Goal: Entertainment & Leisure: Consume media (video, audio)

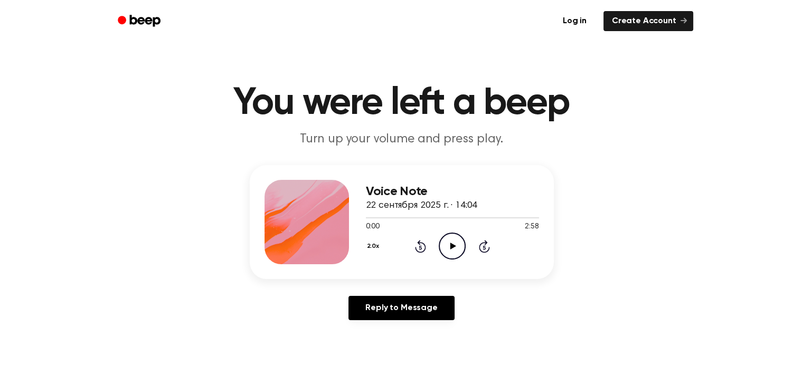
click at [445, 251] on icon "Play Audio" at bounding box center [452, 246] width 27 height 27
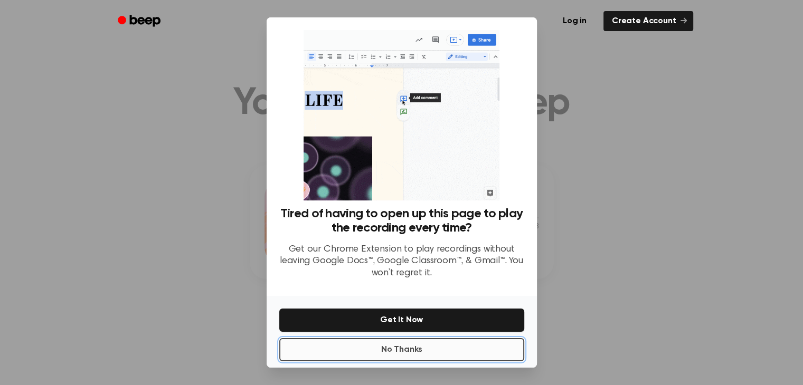
click at [409, 255] on div "Tired of having to open up this page to play the recording every time? Get our …" at bounding box center [402, 192] width 270 height 350
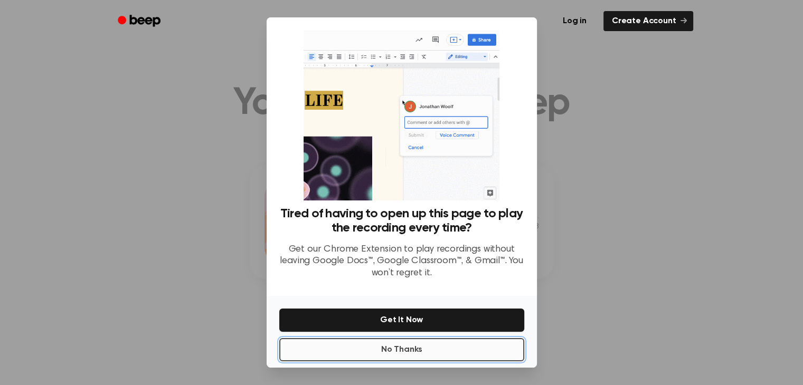
click at [400, 348] on button "No Thanks" at bounding box center [401, 349] width 245 height 23
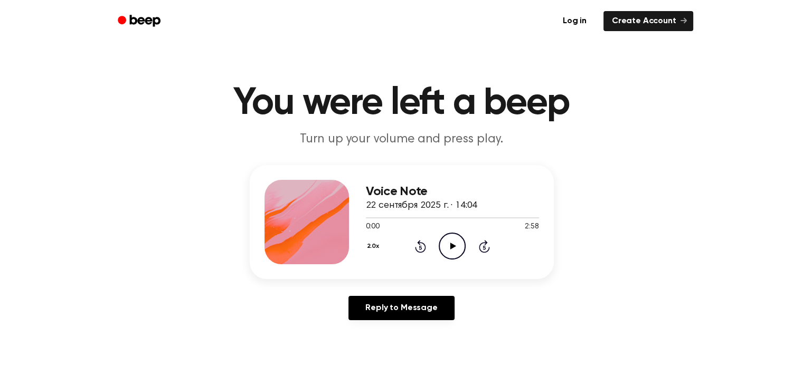
click at [439, 239] on icon "Play Audio" at bounding box center [452, 246] width 27 height 27
click at [547, 324] on div "Reply to Message" at bounding box center [402, 312] width 304 height 33
click at [369, 249] on button "2.0x" at bounding box center [377, 247] width 17 height 18
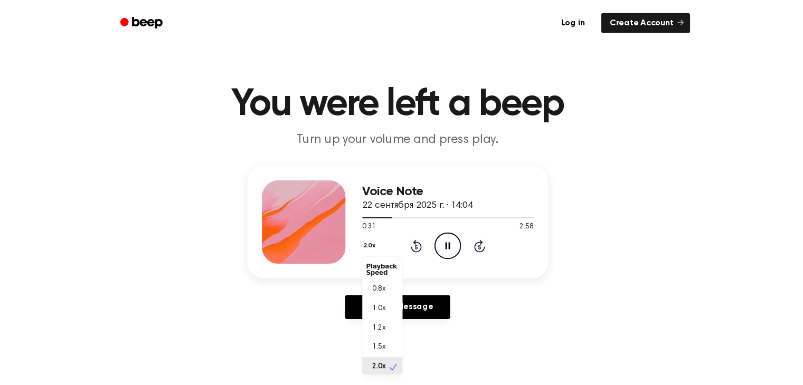
scroll to position [2, 0]
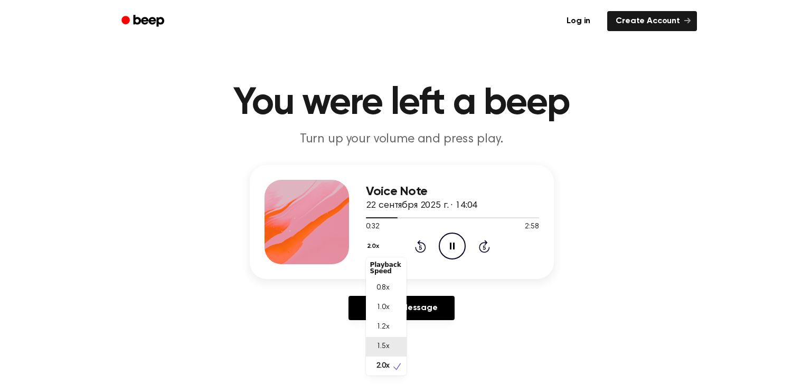
click at [386, 342] on span "1.5x" at bounding box center [382, 347] width 13 height 11
click at [373, 248] on button "1.5x" at bounding box center [373, 247] width 15 height 18
click at [479, 333] on main "You were left a beep Turn up your volume and press play. Voice Note 22 сентября…" at bounding box center [401, 325] width 803 height 651
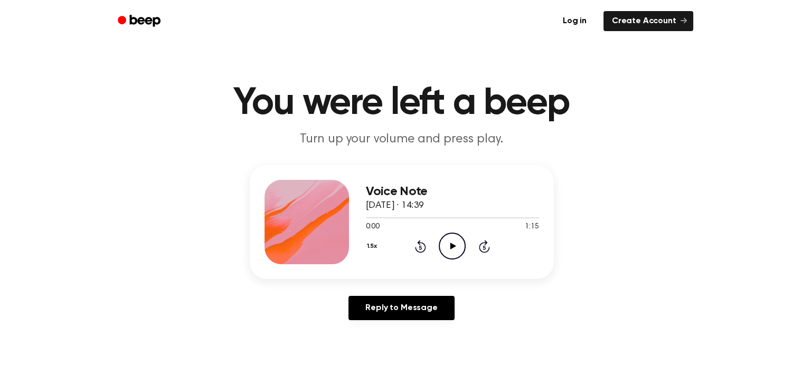
click at [458, 241] on icon "Play Audio" at bounding box center [452, 246] width 27 height 27
click at [442, 246] on icon "Play Audio" at bounding box center [452, 246] width 27 height 27
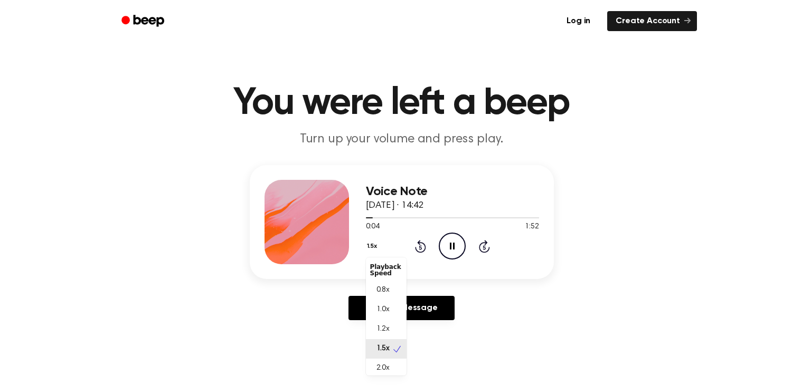
click at [373, 246] on button "1.5x" at bounding box center [373, 247] width 15 height 18
click at [399, 368] on div "2.0x" at bounding box center [386, 367] width 41 height 20
click at [374, 251] on button "2.0x" at bounding box center [374, 247] width 17 height 18
click at [383, 348] on span "1.5x" at bounding box center [382, 347] width 13 height 11
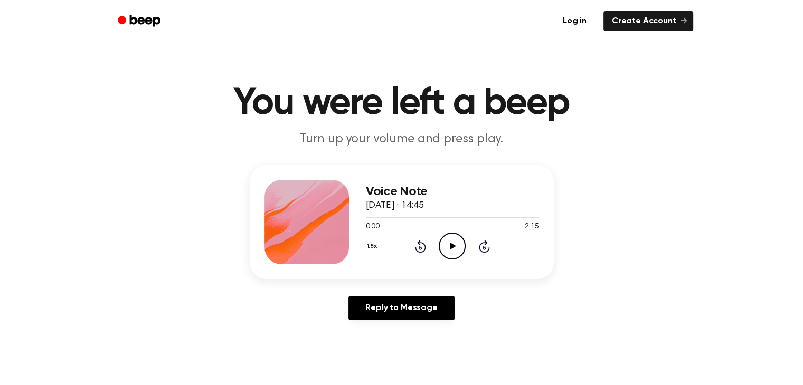
click at [458, 239] on icon "Play Audio" at bounding box center [452, 246] width 27 height 27
